Goal: Information Seeking & Learning: Check status

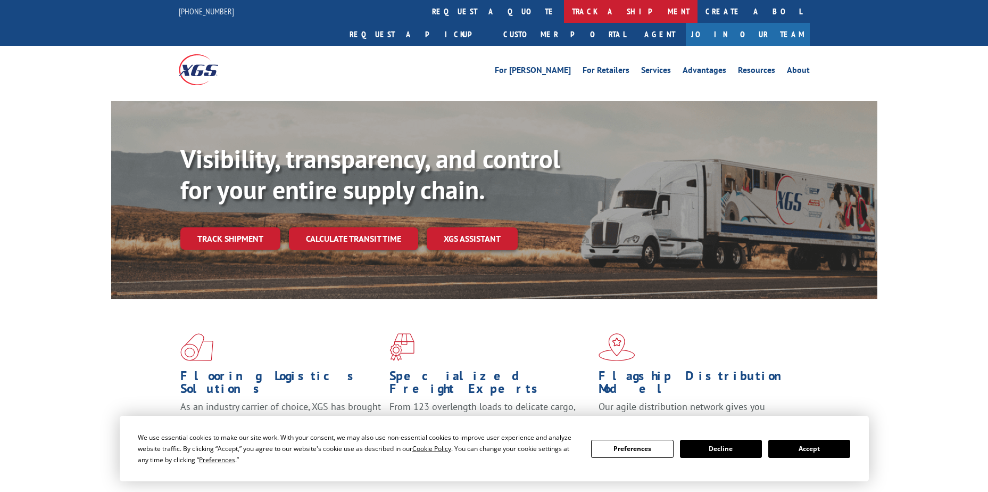
click at [564, 21] on link "track a shipment" at bounding box center [631, 11] width 134 height 23
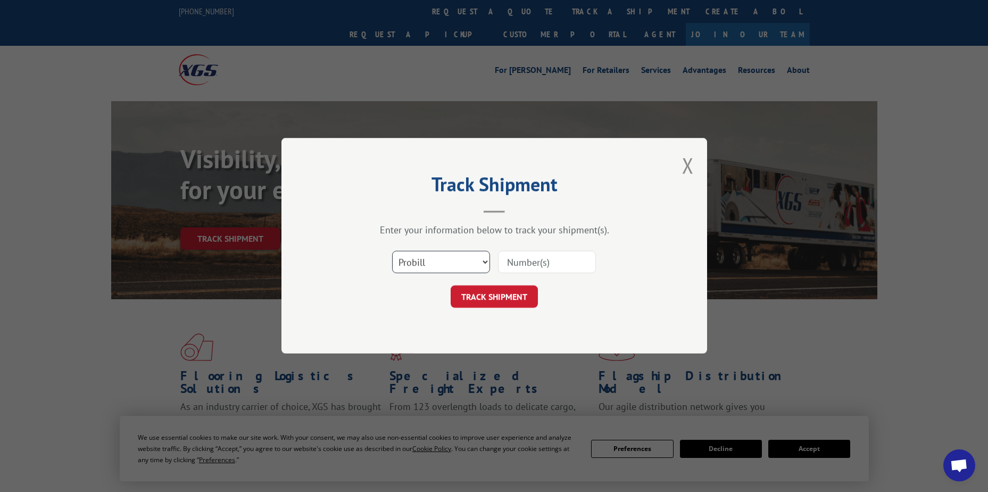
drag, startPoint x: 416, startPoint y: 259, endPoint x: 412, endPoint y: 265, distance: 6.2
click at [416, 259] on select "Select category... Probill BOL PO" at bounding box center [441, 262] width 98 height 22
select select "po"
click at [392, 251] on select "Select category... Probill BOL PO" at bounding box center [441, 262] width 98 height 22
paste input "20501753"
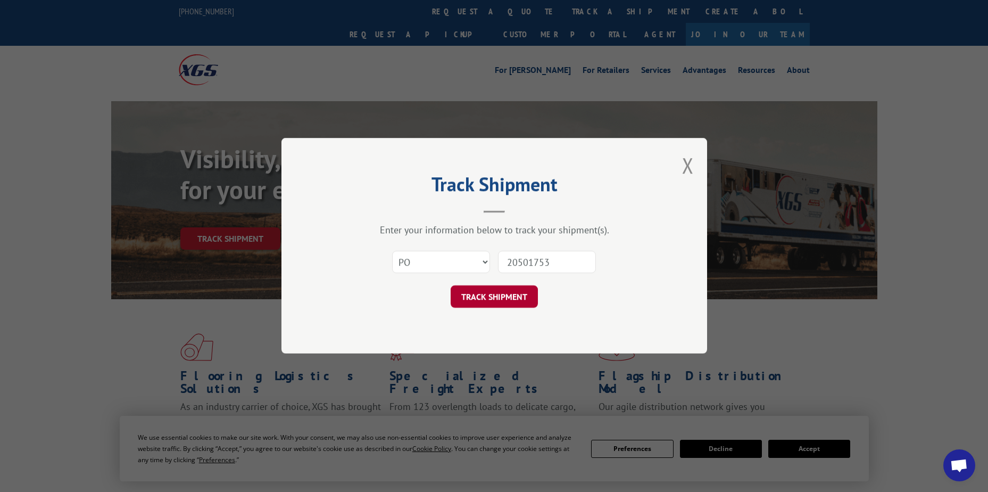
type input "20501753"
click at [505, 292] on button "TRACK SHIPMENT" at bounding box center [494, 297] width 87 height 22
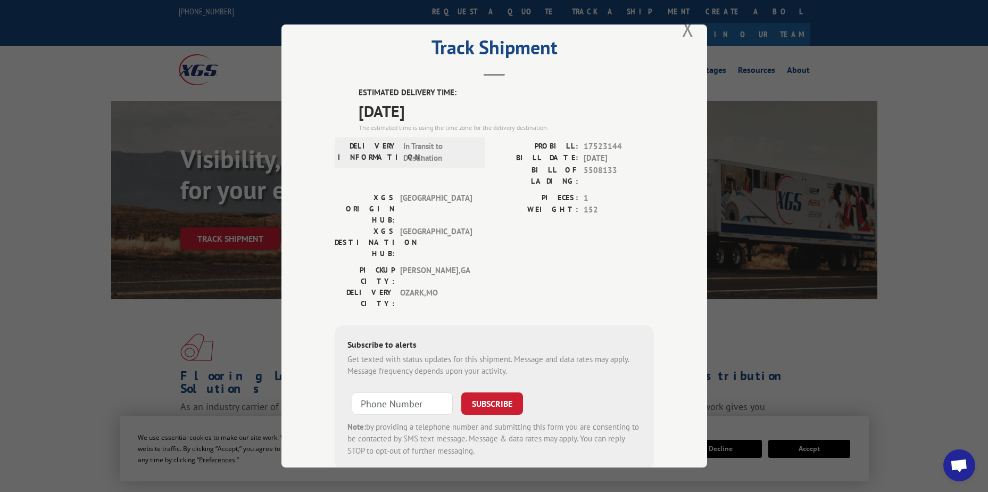
scroll to position [36, 0]
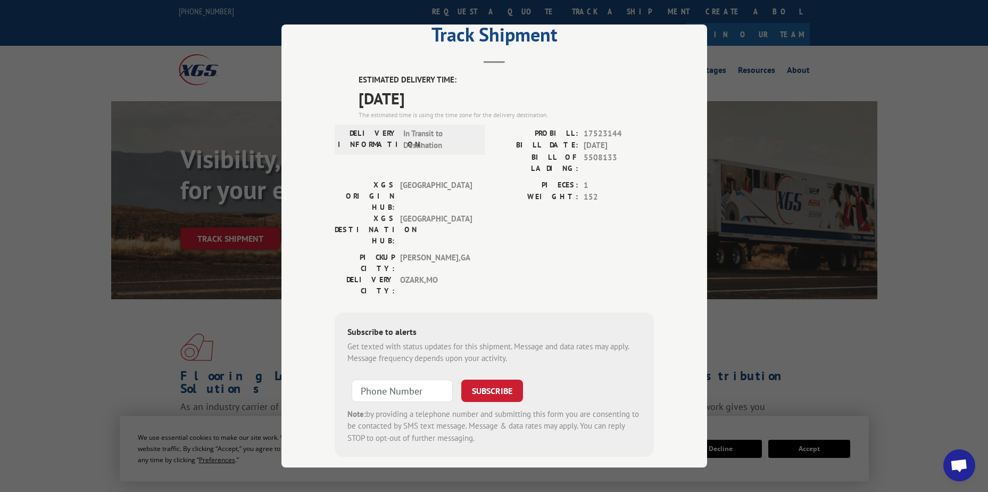
drag, startPoint x: 354, startPoint y: 64, endPoint x: 443, endPoint y: 103, distance: 96.3
click at [443, 103] on div "Track Shipment ESTIMATED DELIVERY TIME: [DATE] The estimated time is using the …" at bounding box center [495, 245] width 426 height 443
drag, startPoint x: 443, startPoint y: 103, endPoint x: 423, endPoint y: 97, distance: 20.9
copy div "Track Shipment ESTIMATED DELIVERY TIME: [DATE]"
click at [661, 75] on div "Track Shipment ESTIMATED DELIVERY TIME: [DATE] The estimated time is using the …" at bounding box center [495, 245] width 426 height 443
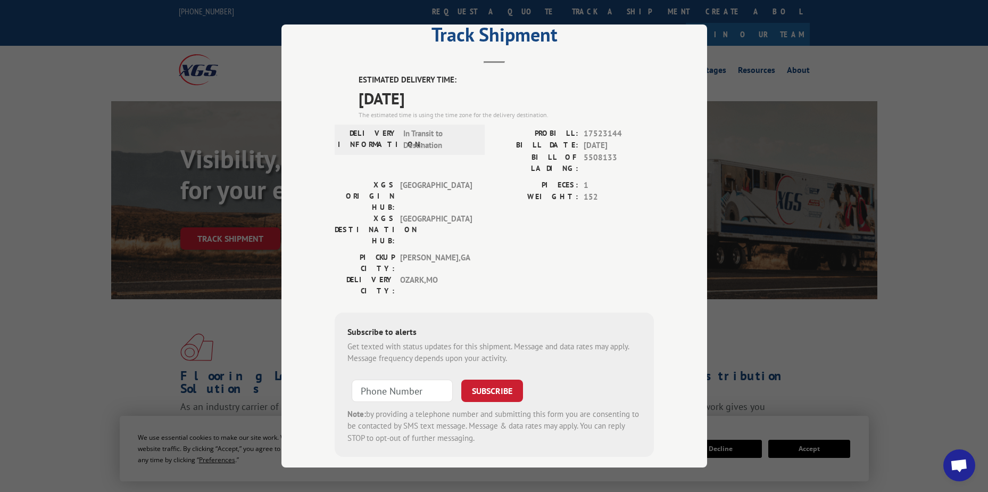
scroll to position [0, 0]
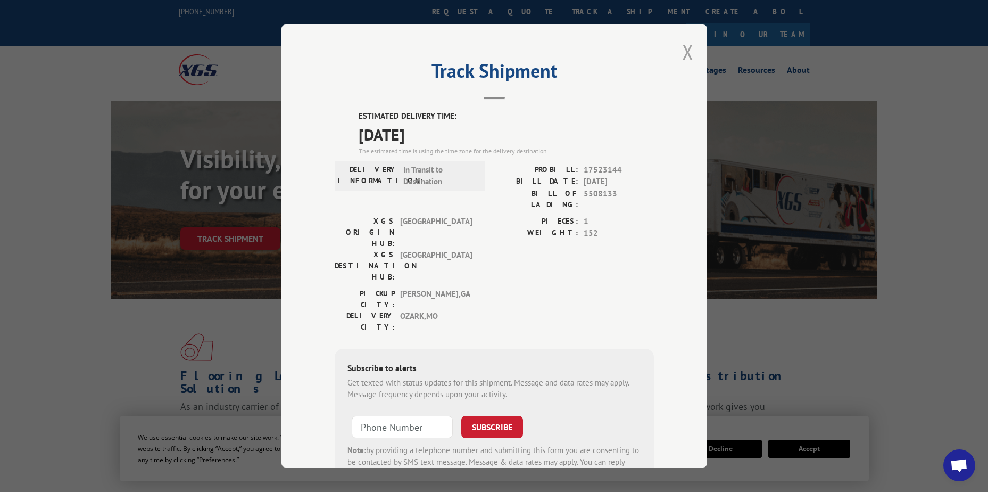
click at [684, 54] on button "Close modal" at bounding box center [688, 52] width 12 height 28
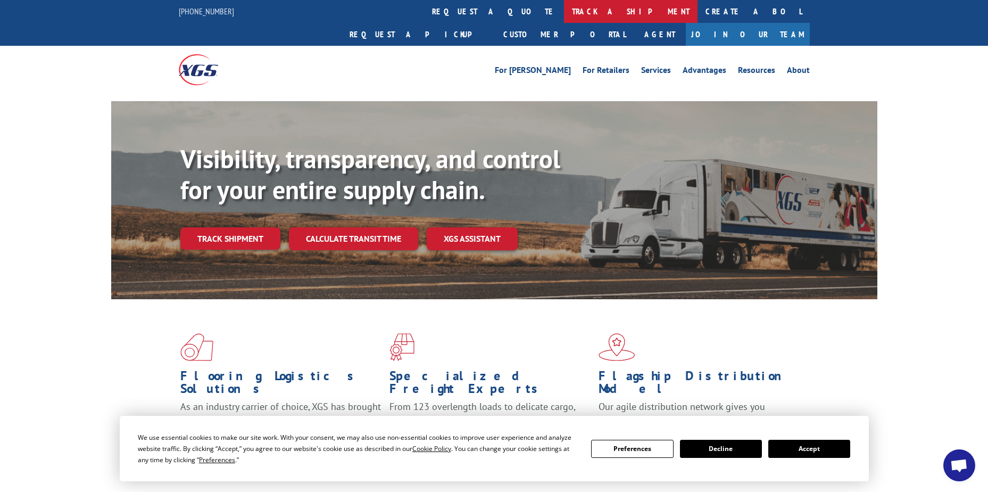
click at [564, 9] on link "track a shipment" at bounding box center [631, 11] width 134 height 23
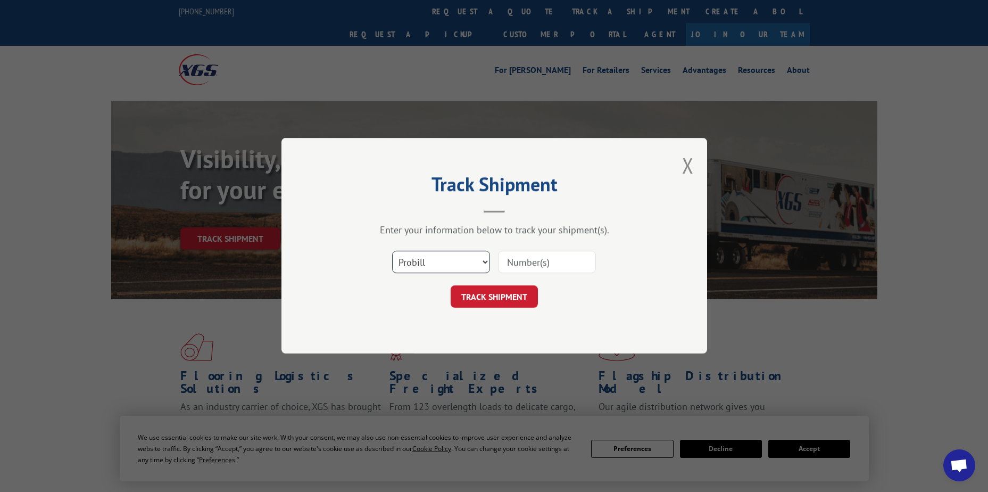
drag, startPoint x: 462, startPoint y: 253, endPoint x: 466, endPoint y: 272, distance: 19.4
click at [462, 253] on select "Select category... Probill BOL PO" at bounding box center [441, 262] width 98 height 22
select select "po"
click at [392, 251] on select "Select category... Probill BOL PO" at bounding box center [441, 262] width 98 height 22
paste input "12536331"
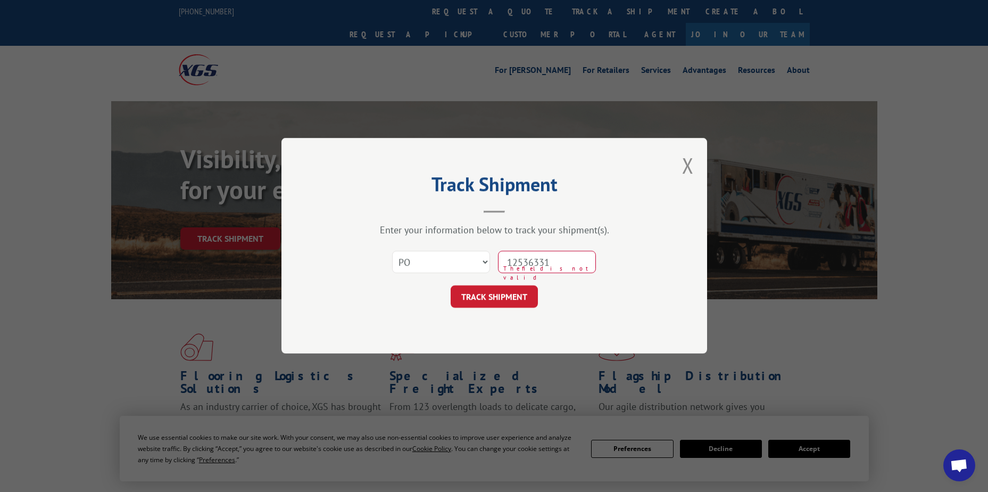
click at [530, 257] on input "12536331" at bounding box center [547, 262] width 98 height 22
type input "12536331"
click at [493, 290] on button "TRACK SHIPMENT" at bounding box center [494, 297] width 87 height 22
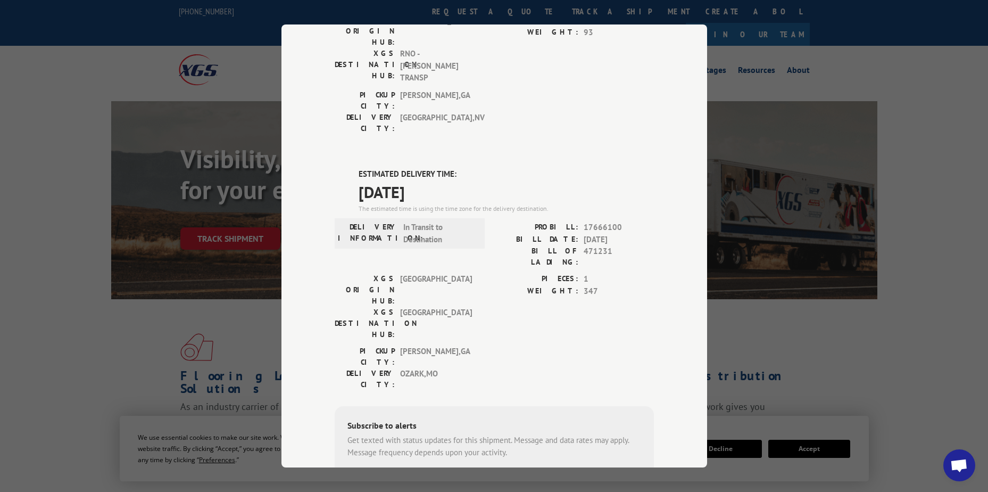
scroll to position [155, 0]
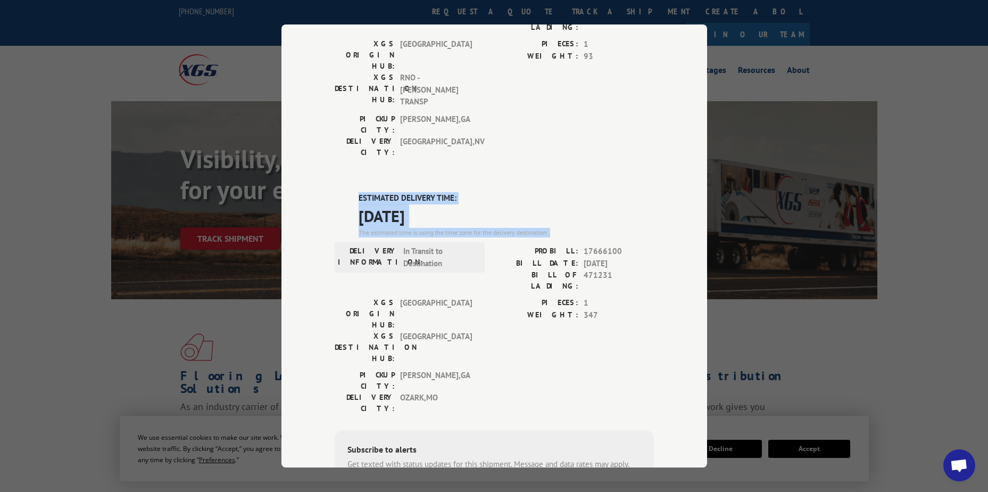
drag, startPoint x: 348, startPoint y: 121, endPoint x: 347, endPoint y: 186, distance: 64.9
click at [347, 186] on div "DELIVERED DELIVERY INFORMATION: PROBILL: 10806189 BILL DATE: [DATE] BILL OF LAD…" at bounding box center [494, 279] width 319 height 649
copy div "ESTIMATED DELIVERY TIME: [DATE] The estimated time is using the time zone for t…"
click at [930, 147] on div "Track Shipment DELIVERED DELIVERY INFORMATION: PROBILL: 10806189 BILL DATE: [DA…" at bounding box center [494, 246] width 988 height 492
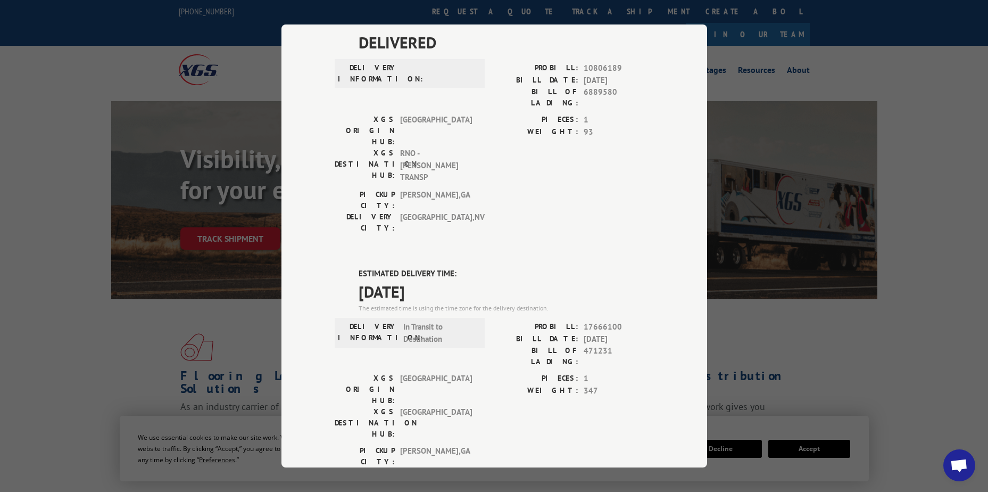
scroll to position [0, 0]
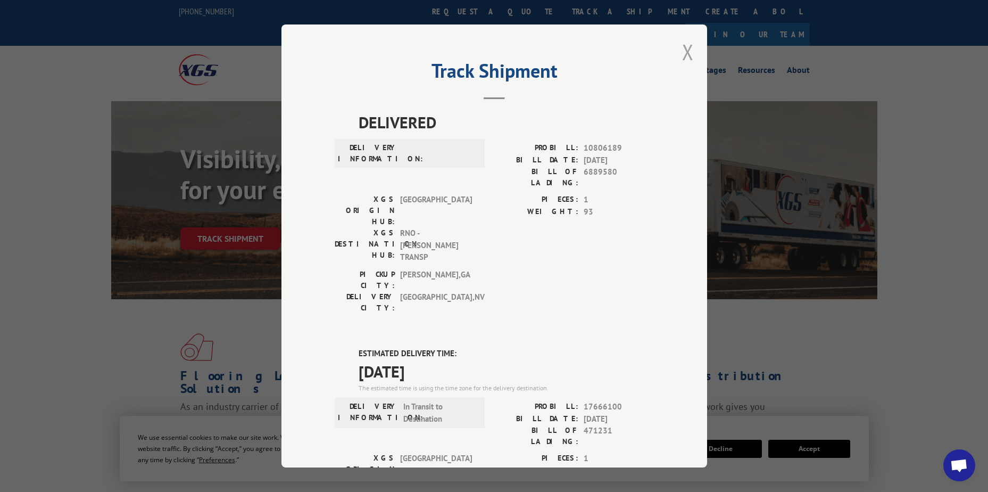
click at [686, 54] on button "Close modal" at bounding box center [688, 52] width 12 height 28
